Goal: Transaction & Acquisition: Purchase product/service

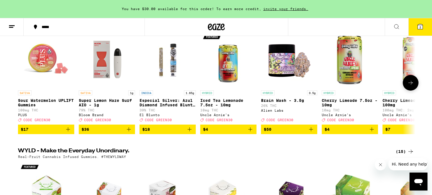
scroll to position [82, 0]
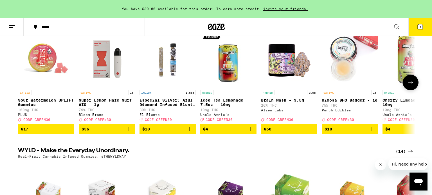
click at [248, 133] on icon "Add to bag" at bounding box center [250, 129] width 7 height 7
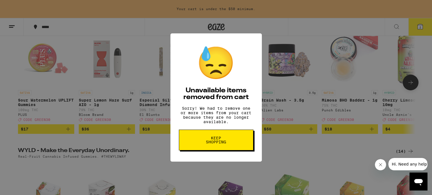
click at [239, 136] on button "Keep Shopping" at bounding box center [216, 140] width 74 height 21
